Goal: Transaction & Acquisition: Purchase product/service

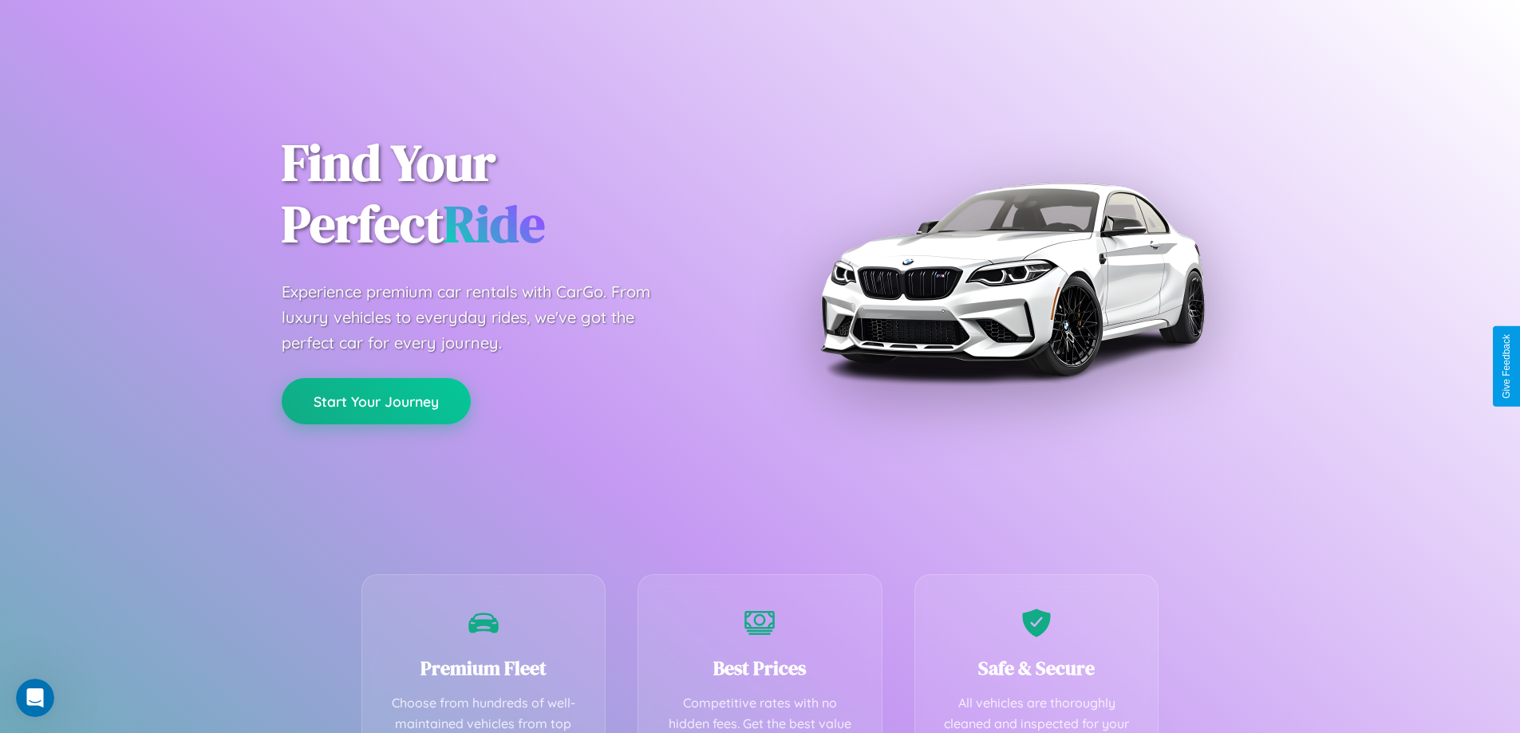
click at [376, 401] on button "Start Your Journey" at bounding box center [376, 401] width 189 height 46
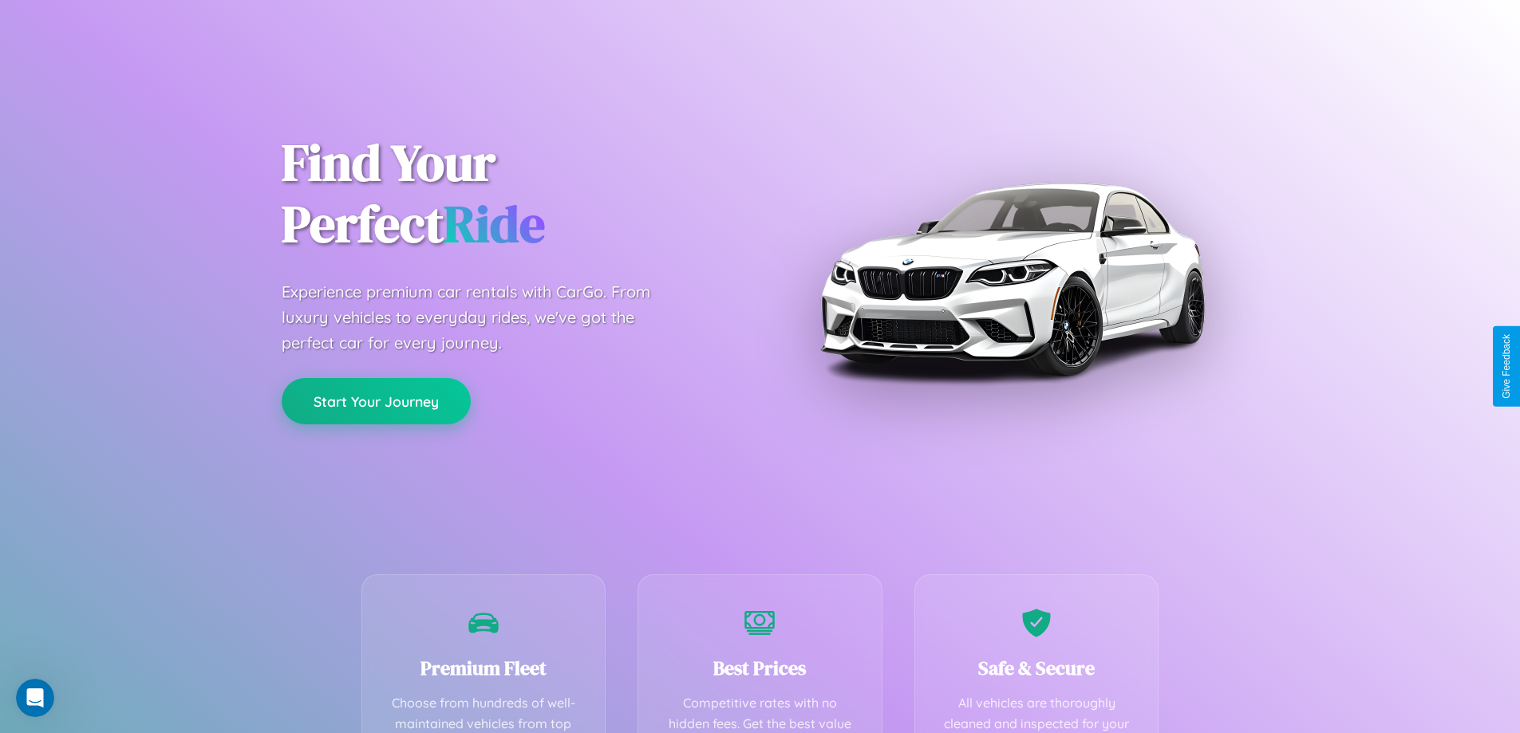
click at [376, 401] on button "Start Your Journey" at bounding box center [376, 401] width 189 height 46
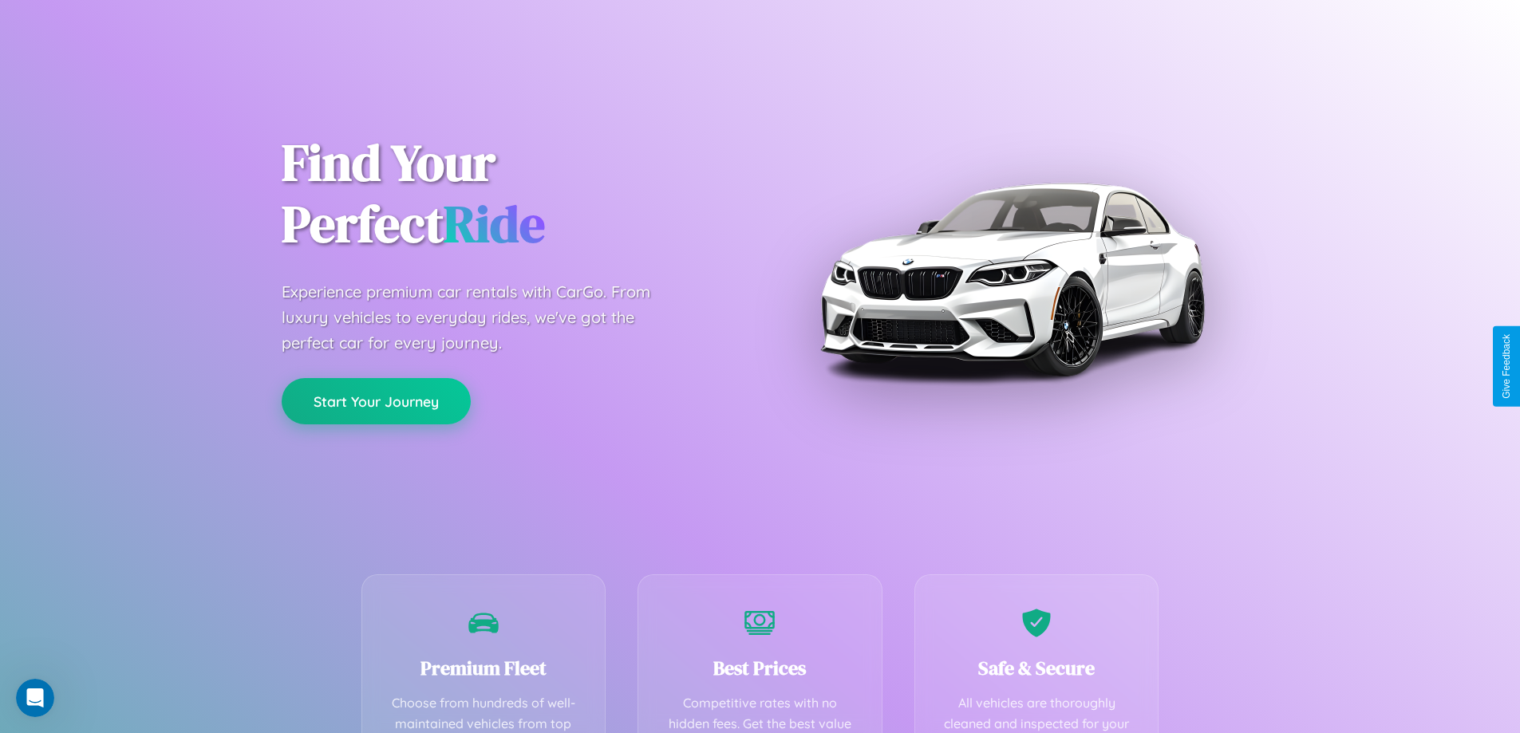
click at [376, 401] on button "Start Your Journey" at bounding box center [376, 401] width 189 height 46
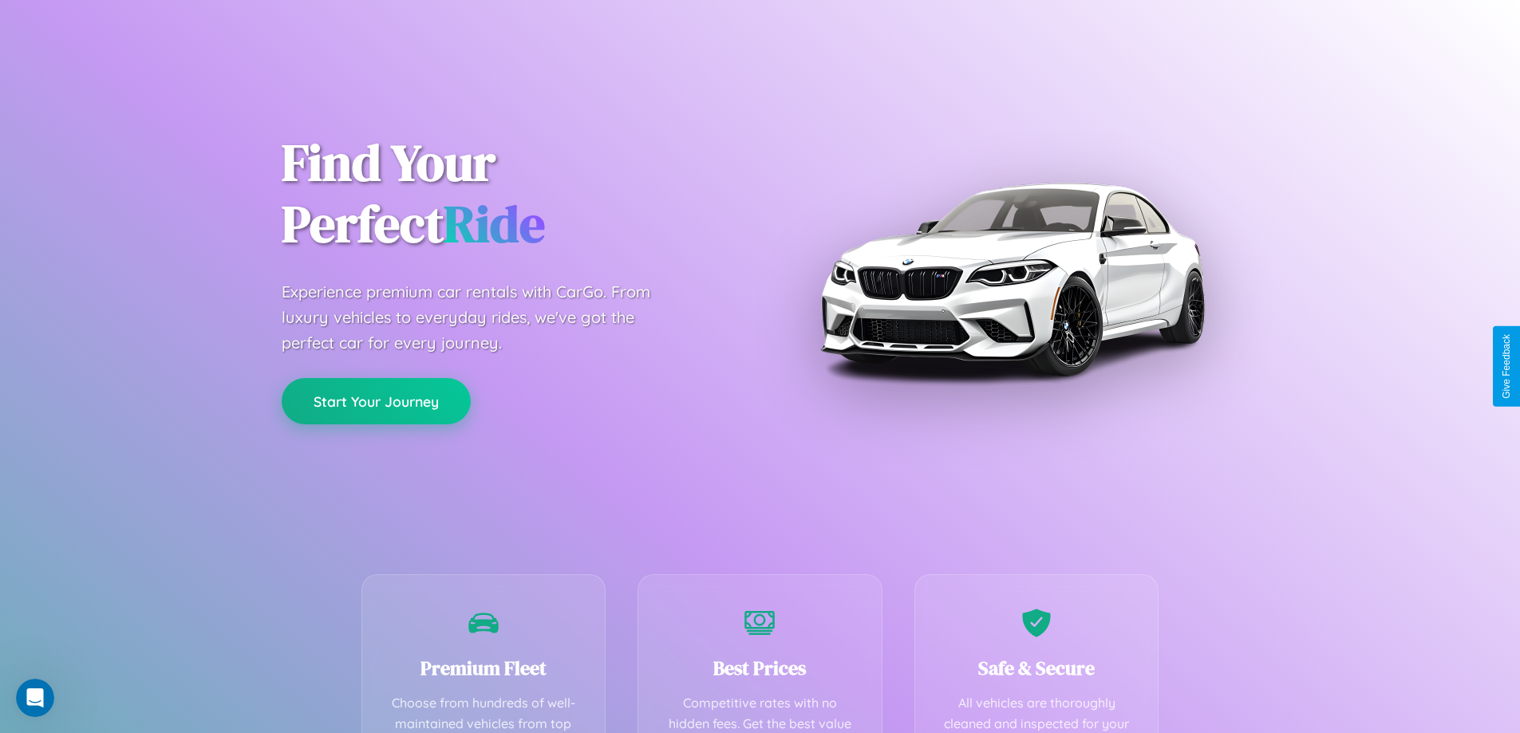
click at [376, 401] on button "Start Your Journey" at bounding box center [376, 401] width 189 height 46
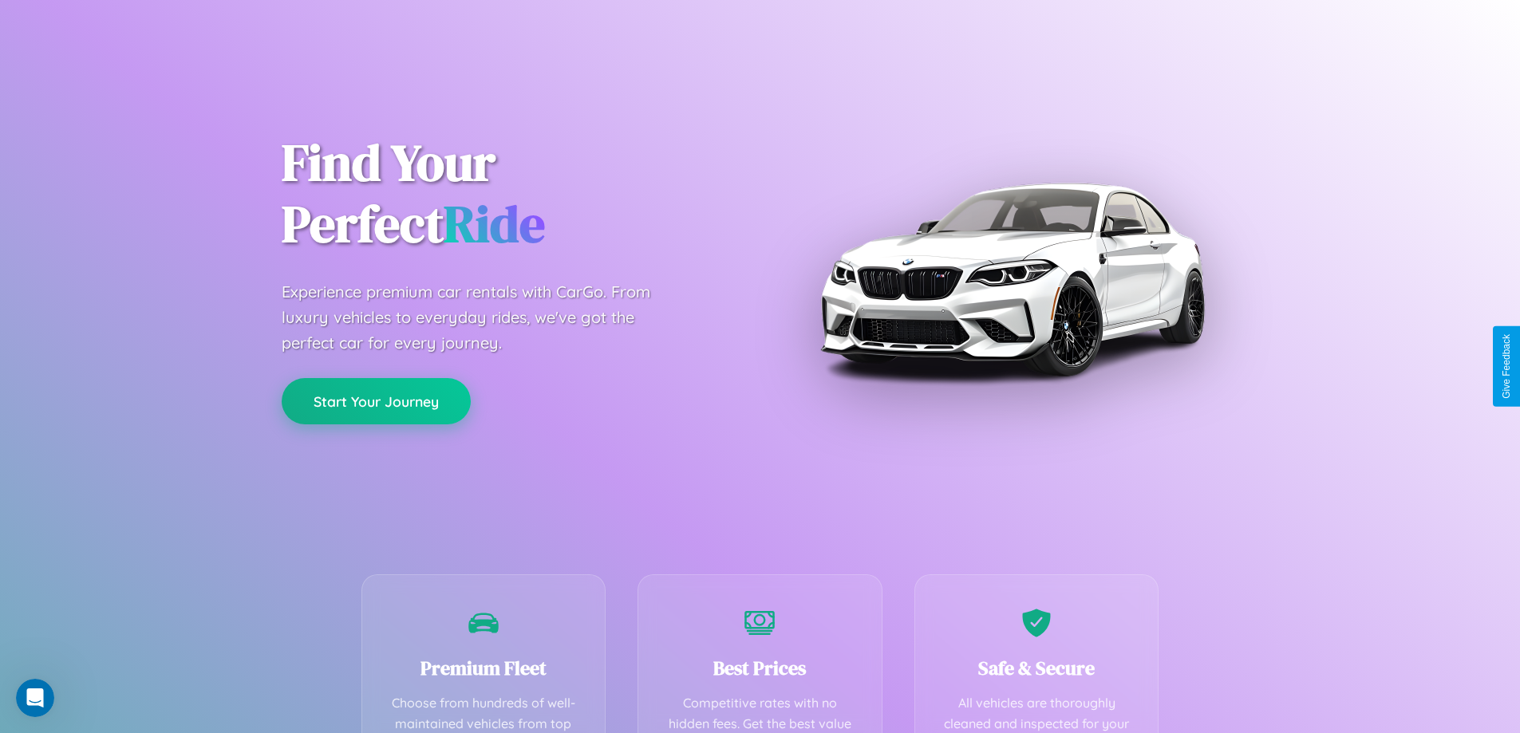
click at [376, 401] on button "Start Your Journey" at bounding box center [376, 401] width 189 height 46
